Goal: Find specific page/section: Find specific page/section

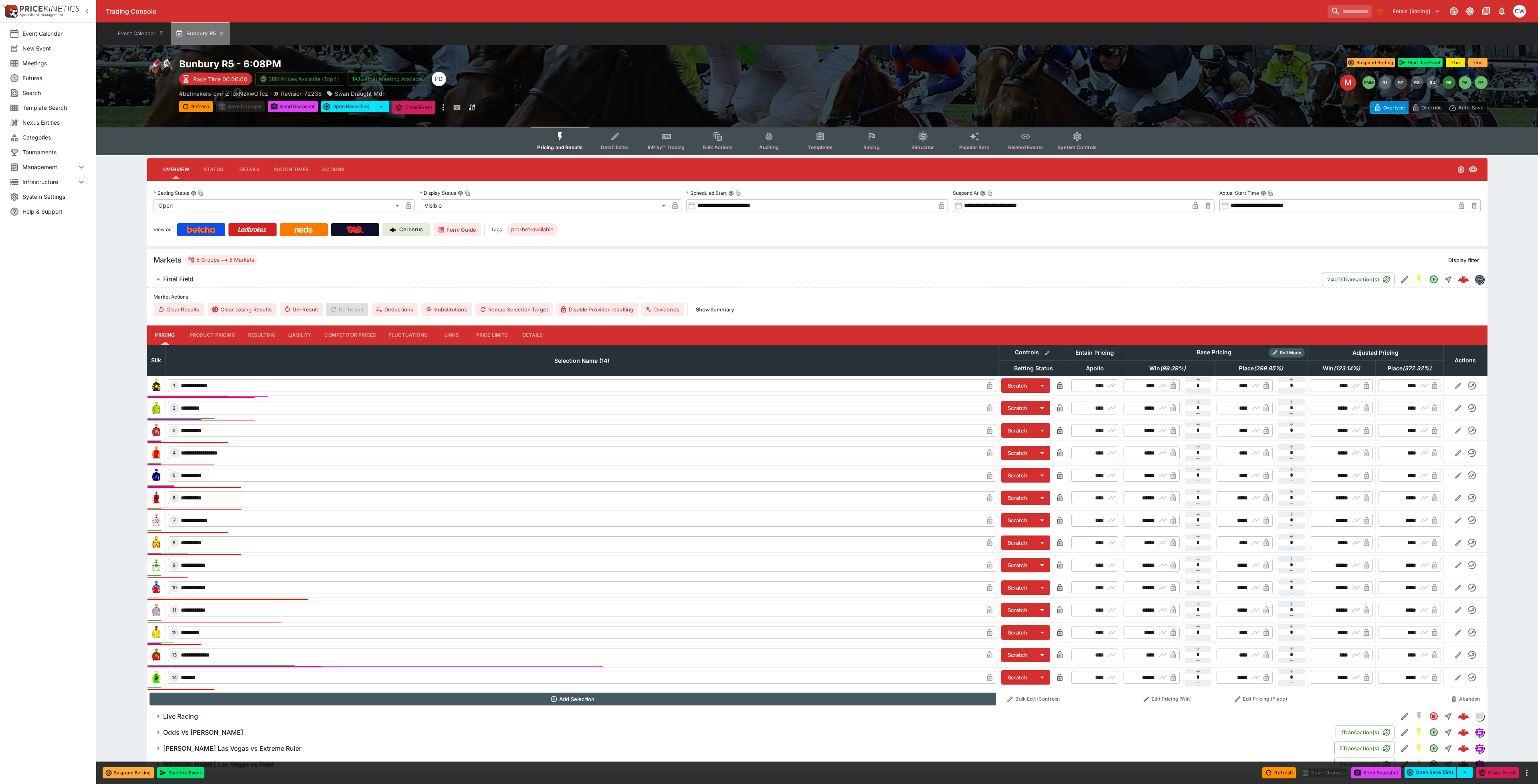
click at [226, 34] on button "Bunbury R5" at bounding box center [200, 33] width 59 height 22
click at [220, 34] on icon "button" at bounding box center [222, 34] width 7 height 7
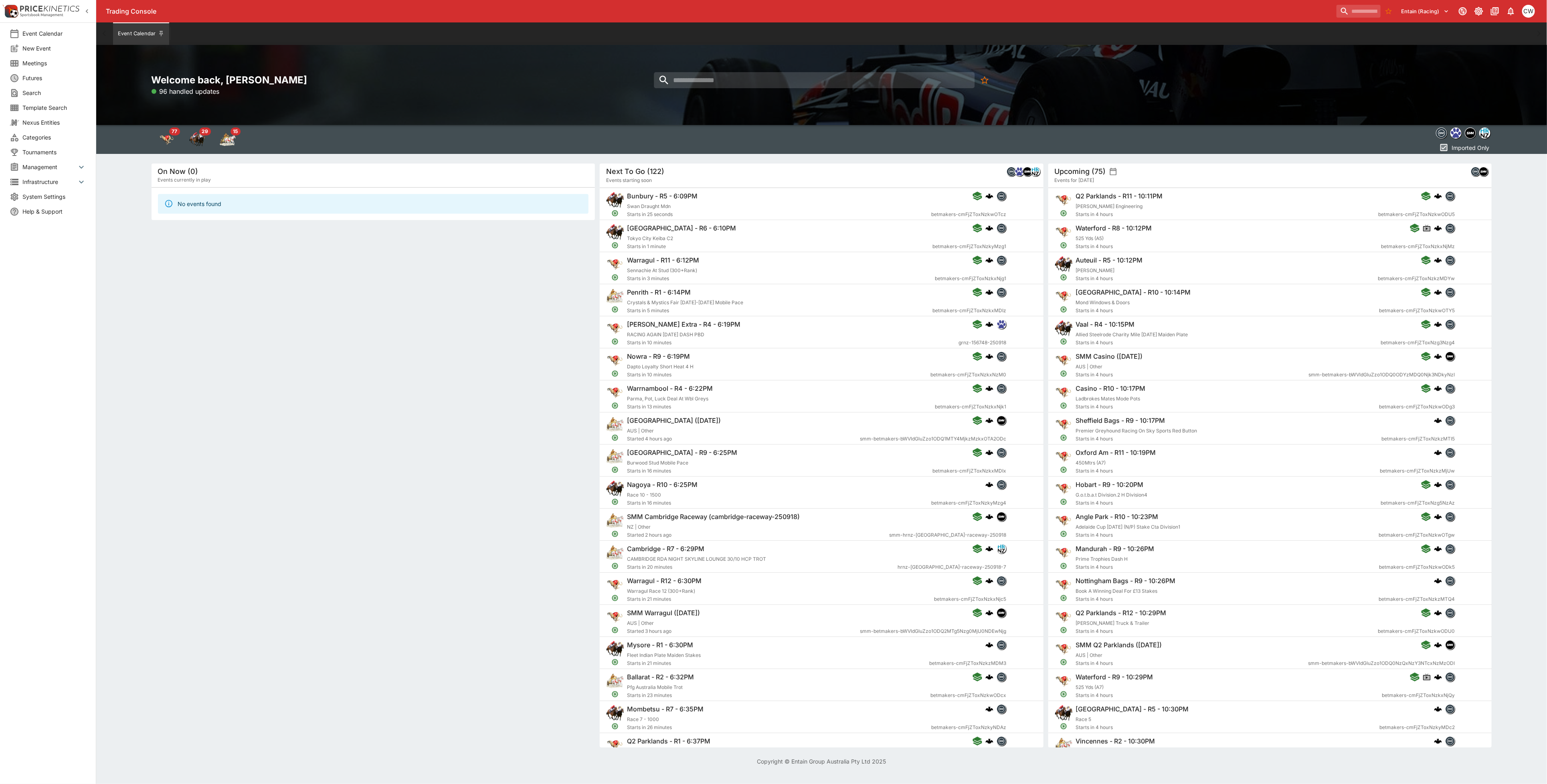
click at [753, 70] on div "Welcome back, [PERSON_NAME] 96 handled updates" at bounding box center [822, 85] width 1451 height 80
click at [752, 74] on input "search" at bounding box center [814, 80] width 321 height 16
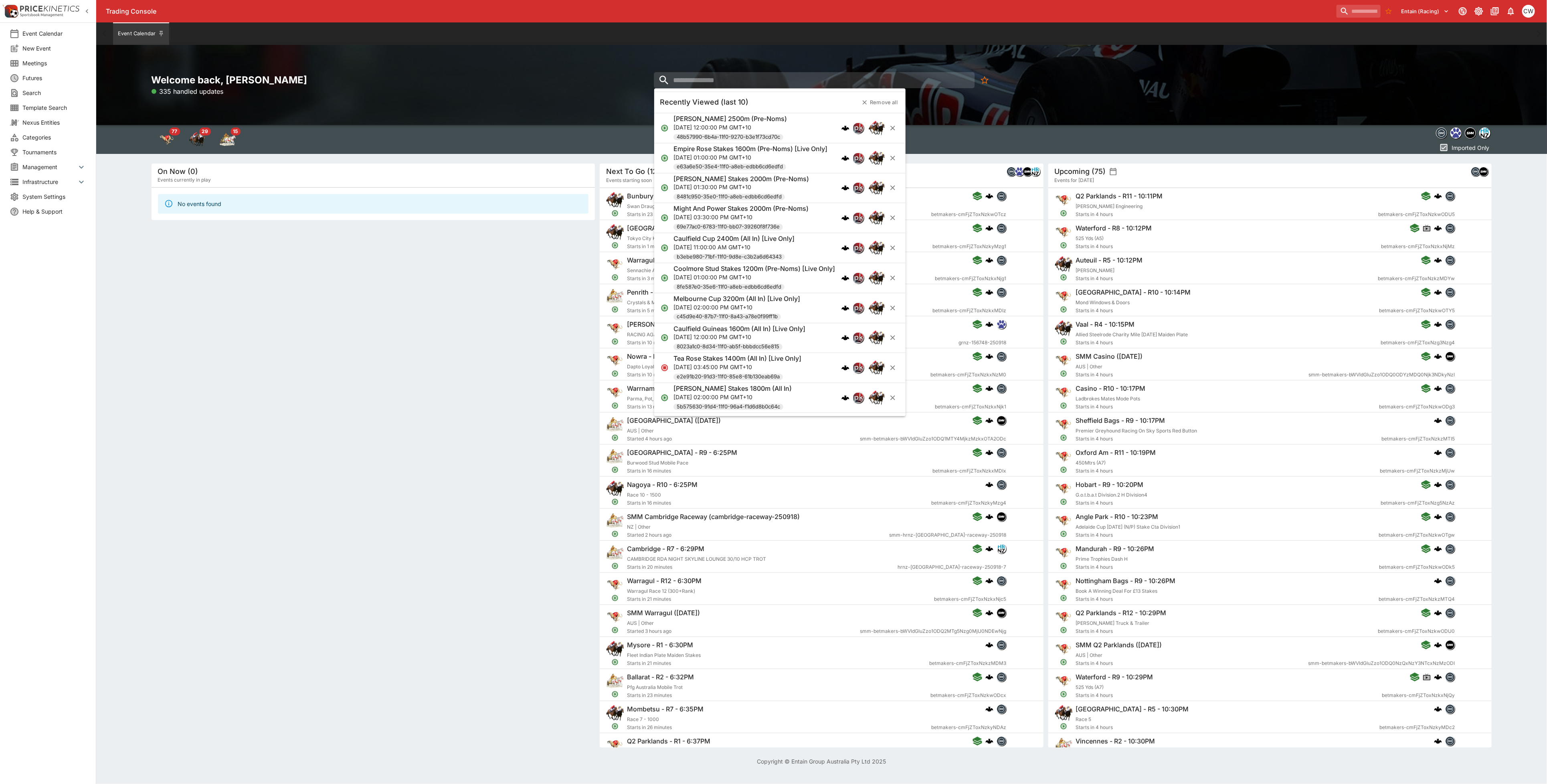
click at [741, 124] on p "[DATE] 12:00:00 PM GMT+10" at bounding box center [730, 127] width 114 height 8
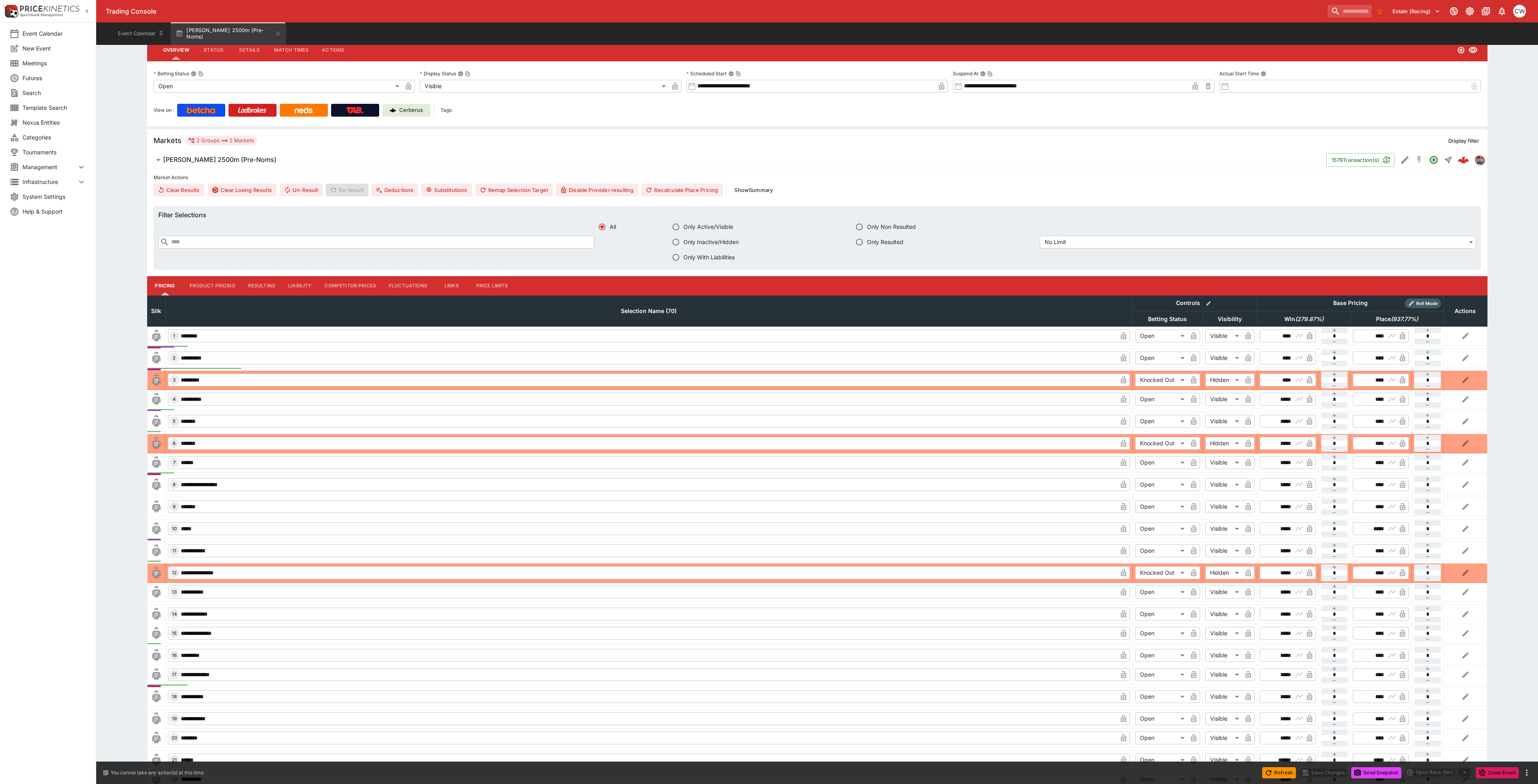
scroll to position [120, 0]
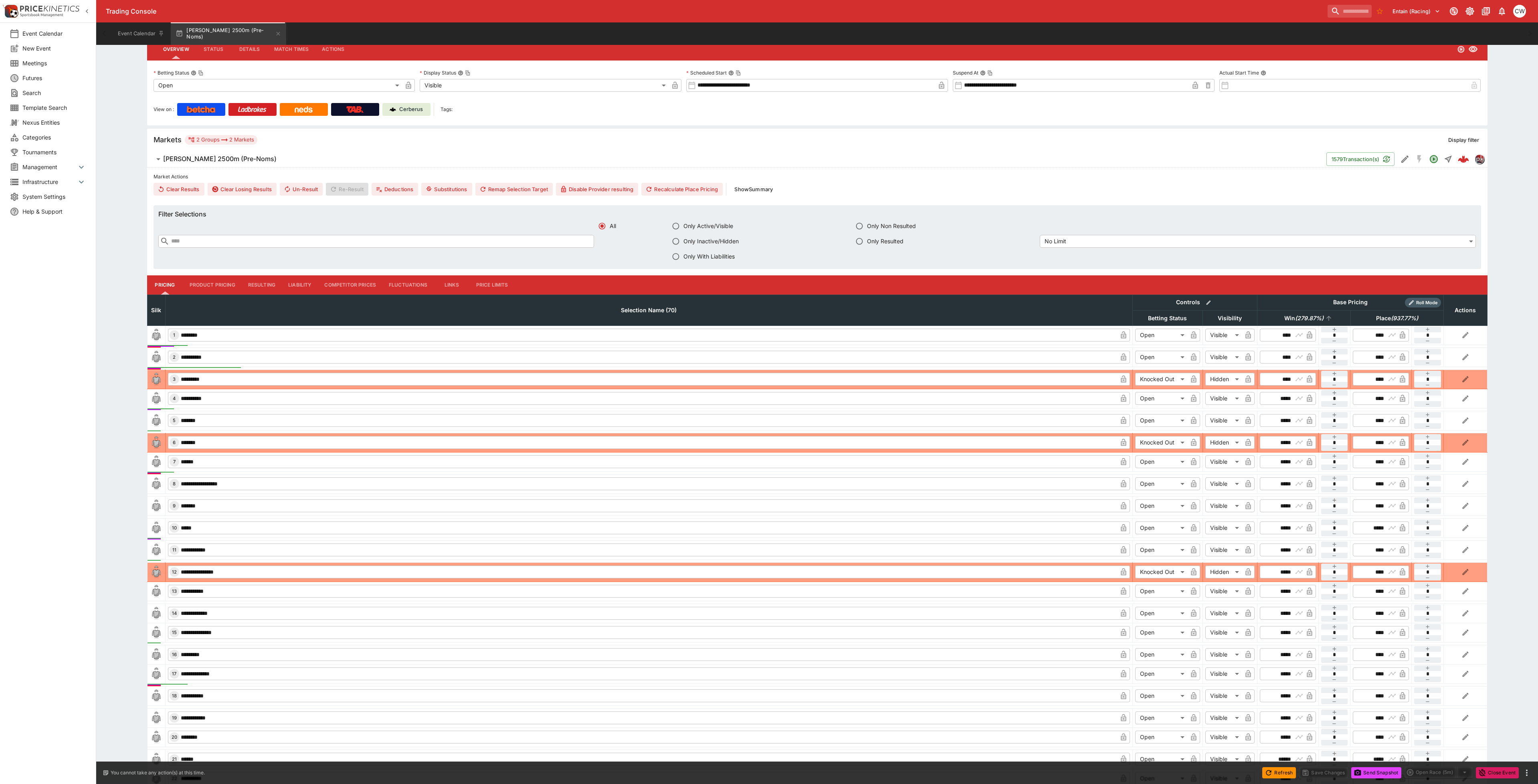
click at [1301, 315] on em "( 279.87 %)" at bounding box center [1309, 318] width 28 height 10
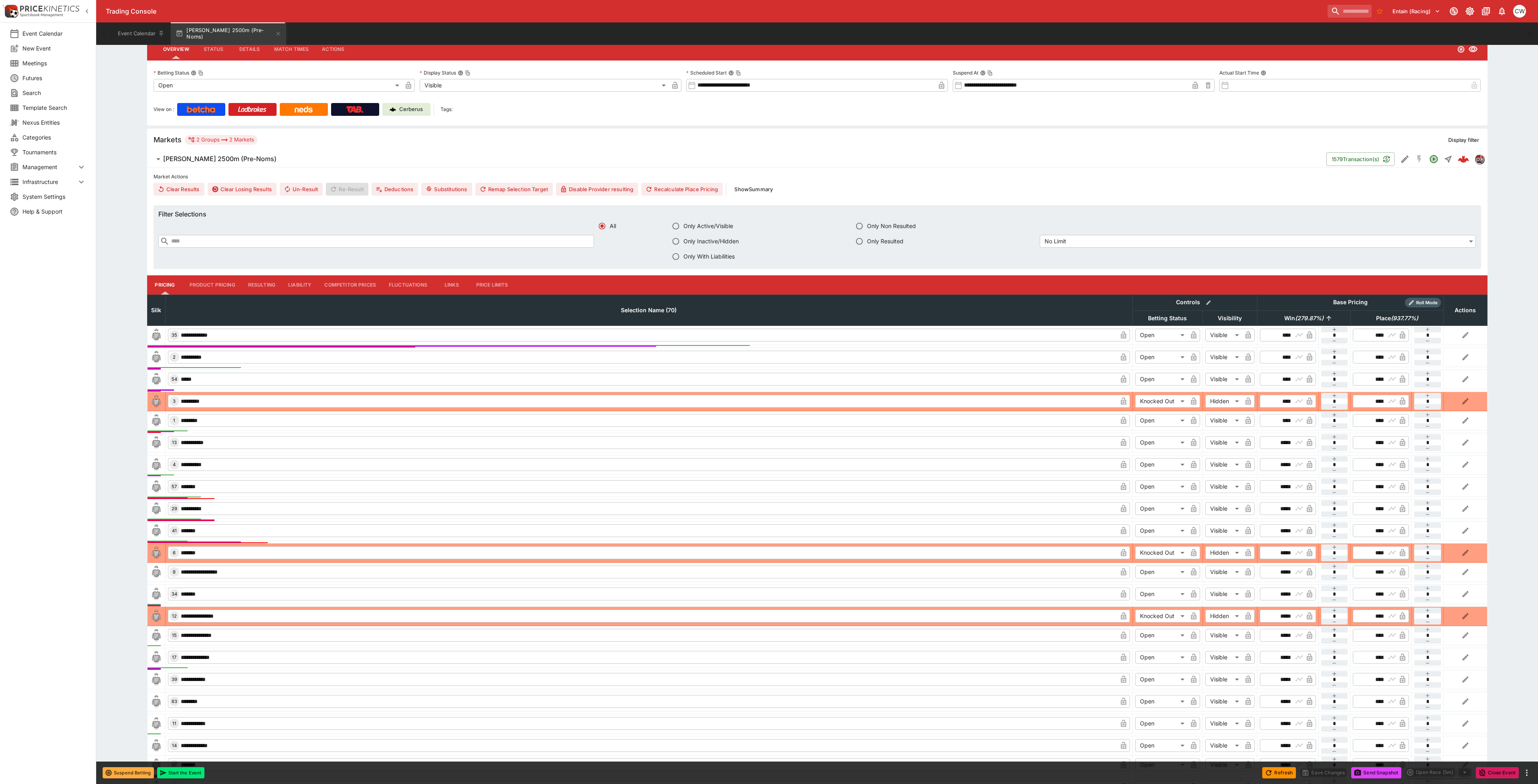
click at [296, 244] on input "text" at bounding box center [382, 241] width 425 height 13
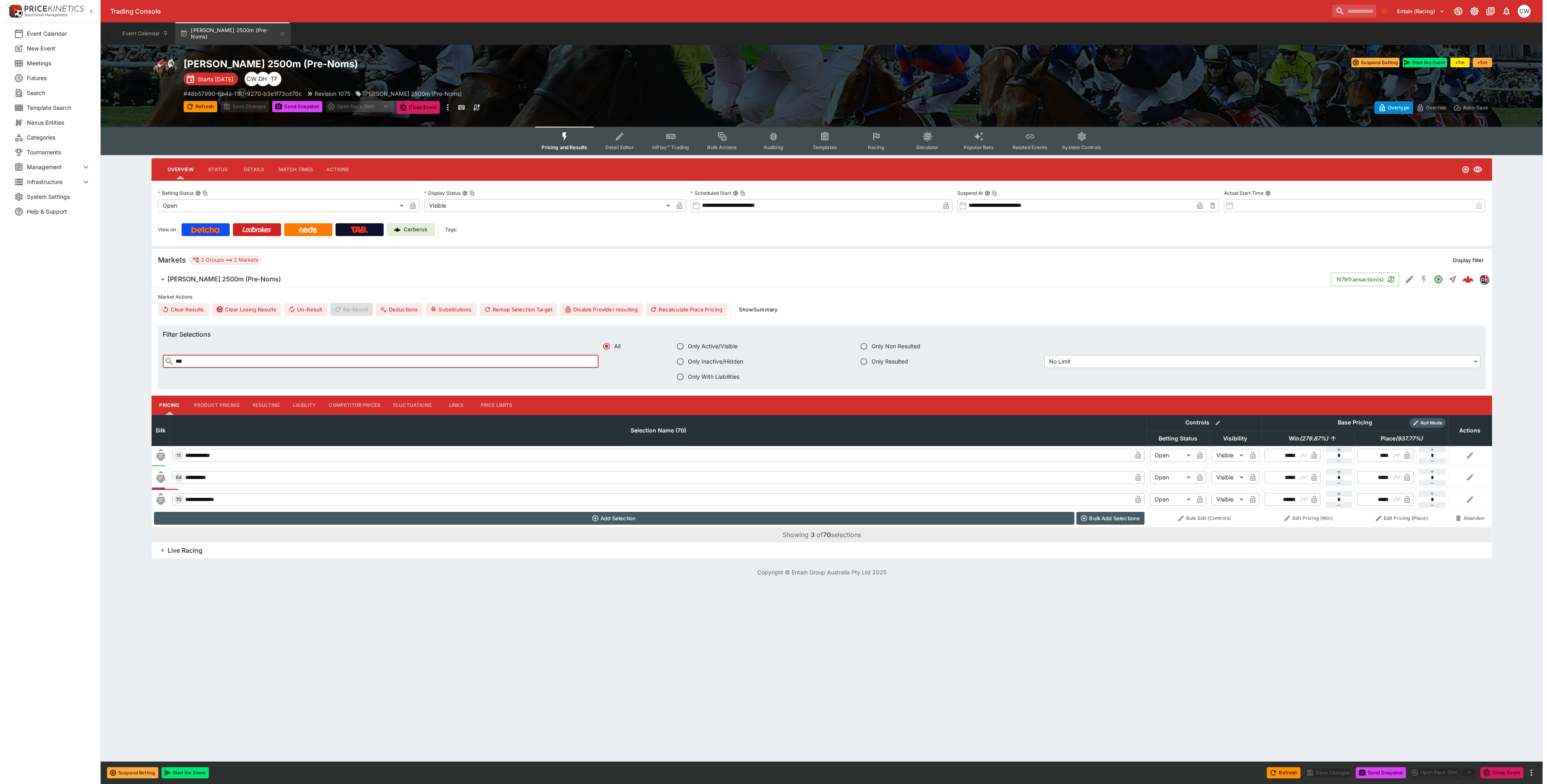
scroll to position [0, 0]
type input "***"
